Goal: Task Accomplishment & Management: Complete application form

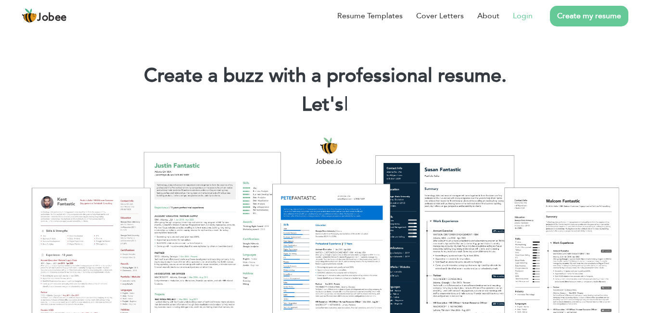
click at [524, 20] on link "Login" at bounding box center [523, 16] width 20 height 12
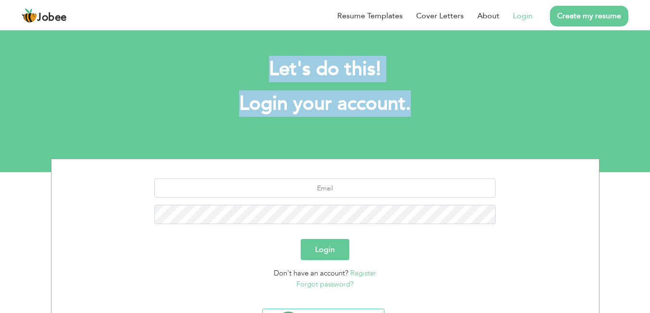
drag, startPoint x: 257, startPoint y: 64, endPoint x: 411, endPoint y: 126, distance: 166.1
click at [411, 126] on div "Let's do this! Login your account." at bounding box center [325, 91] width 534 height 88
click at [459, 122] on div "Let's do this! Login your account." at bounding box center [325, 91] width 534 height 88
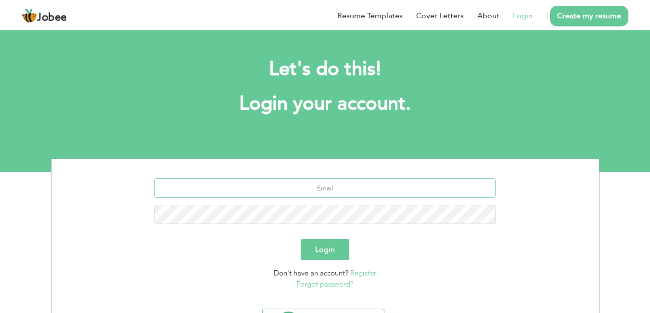
click at [414, 180] on input "text" at bounding box center [324, 187] width 341 height 19
click at [589, 13] on link "Create my resume" at bounding box center [589, 16] width 78 height 21
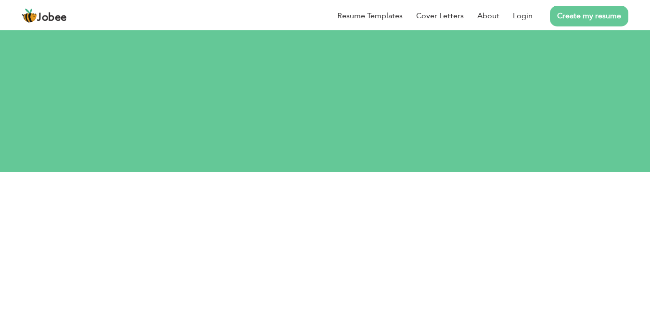
click at [79, 11] on div "Resume Templates Cover Letters About Login Create my resume" at bounding box center [325, 15] width 606 height 25
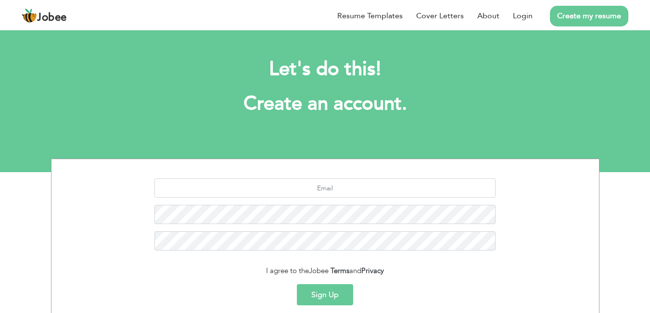
click at [66, 13] on span "Jobee" at bounding box center [52, 18] width 30 height 11
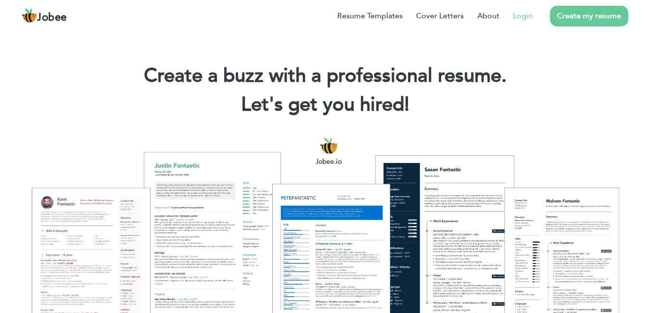
click at [521, 13] on link "Login" at bounding box center [523, 16] width 20 height 12
